Goal: Entertainment & Leisure: Consume media (video, audio)

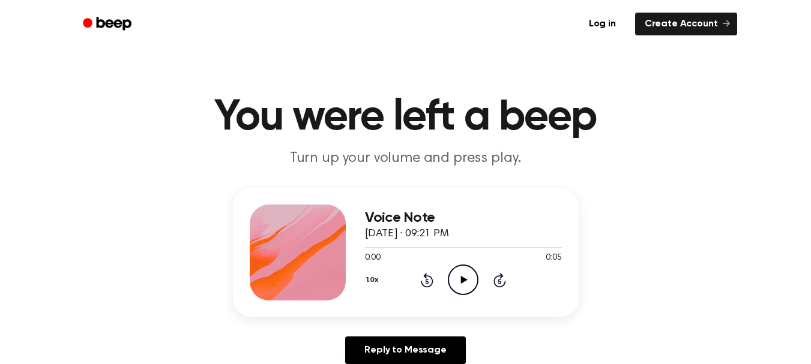
click at [459, 273] on icon "Play Audio" at bounding box center [463, 280] width 31 height 31
click at [462, 276] on icon "Play Audio" at bounding box center [463, 280] width 31 height 31
click at [453, 281] on icon "Play Audio" at bounding box center [463, 280] width 31 height 31
click at [453, 281] on icon "Pause Audio" at bounding box center [463, 280] width 31 height 31
click at [469, 283] on icon "Play Audio" at bounding box center [463, 280] width 31 height 31
